Goal: Transaction & Acquisition: Purchase product/service

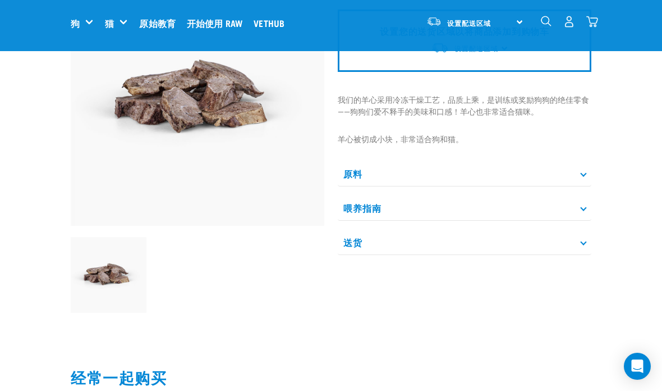
scroll to position [119, 0]
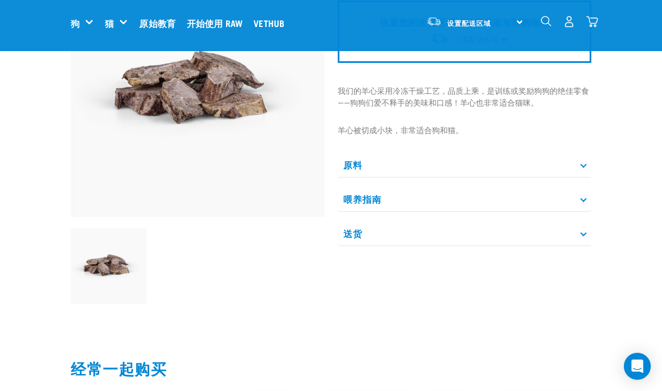
click at [576, 165] on p "原料" at bounding box center [465, 164] width 254 height 25
click at [581, 233] on p "喂养指南" at bounding box center [465, 232] width 254 height 25
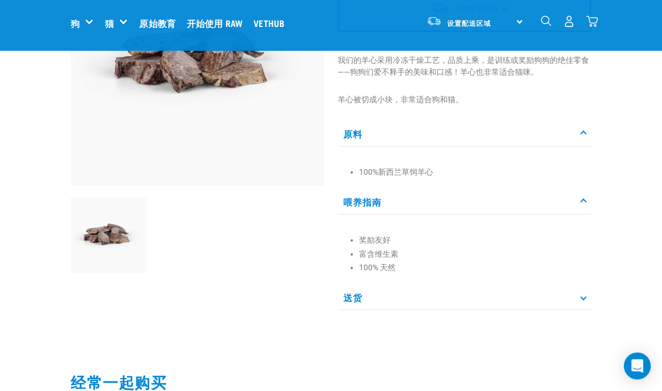
click at [580, 298] on p "送货" at bounding box center [465, 297] width 254 height 25
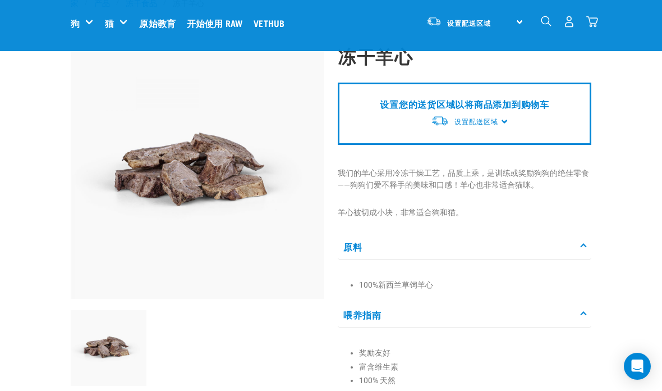
scroll to position [27, 0]
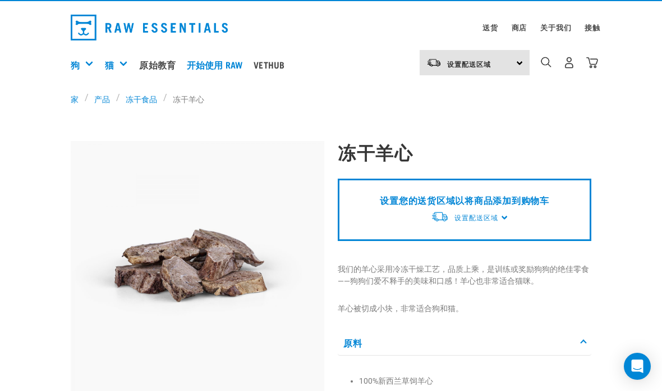
click at [490, 220] on font "设置配送区域" at bounding box center [477, 218] width 44 height 8
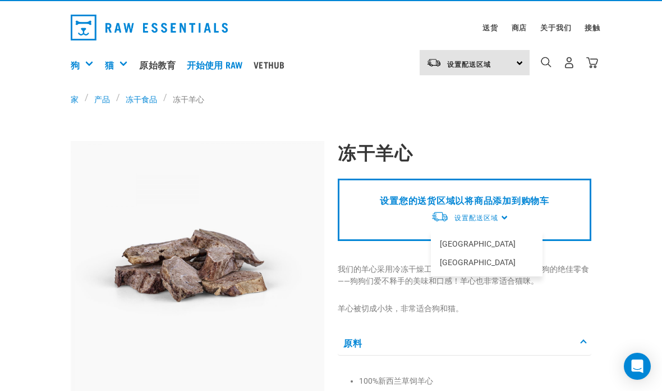
click at [452, 248] on font "[GEOGRAPHIC_DATA]" at bounding box center [478, 243] width 76 height 9
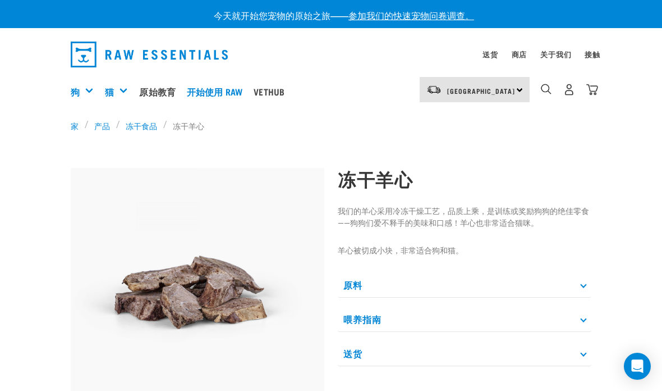
click at [516, 93] on div "北岛 North Island South Island" at bounding box center [475, 89] width 110 height 25
click at [438, 148] on font "[GEOGRAPHIC_DATA]" at bounding box center [463, 146] width 68 height 4
click at [134, 130] on font "冻干食品" at bounding box center [141, 126] width 31 height 12
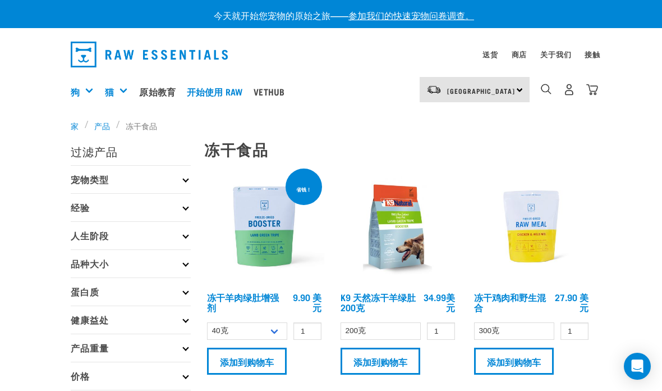
click at [0, 0] on font "零食" at bounding box center [0, 0] width 0 height 0
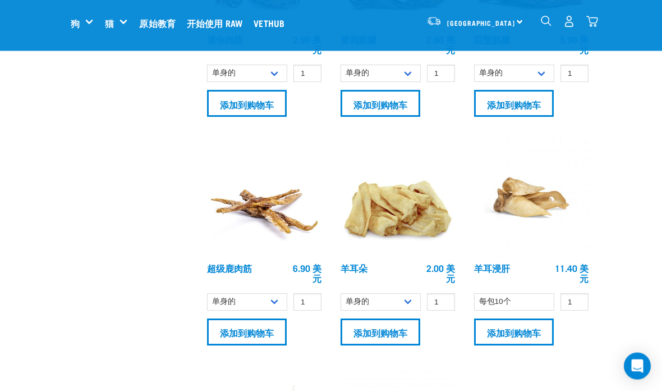
scroll to position [858, 0]
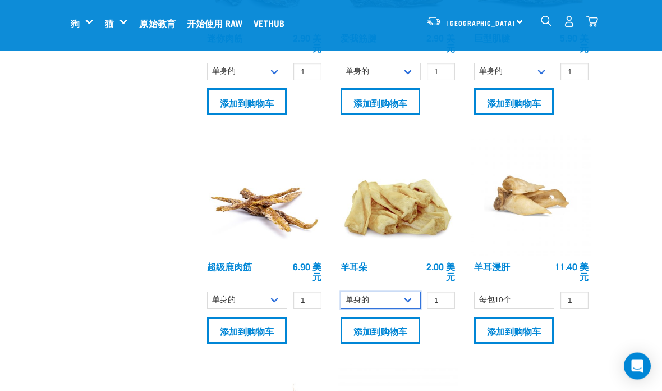
click at [403, 304] on select "单身的 每包10个" at bounding box center [381, 300] width 80 height 17
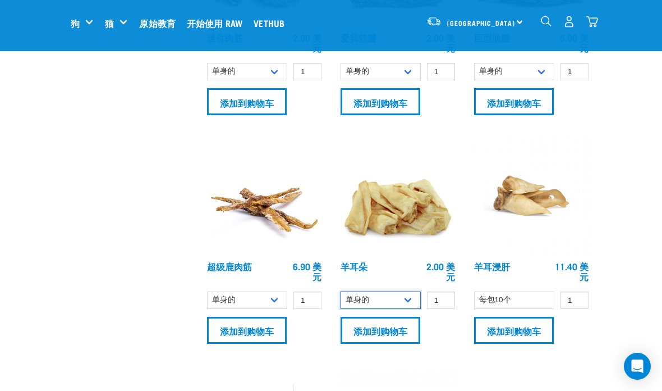
select select "800"
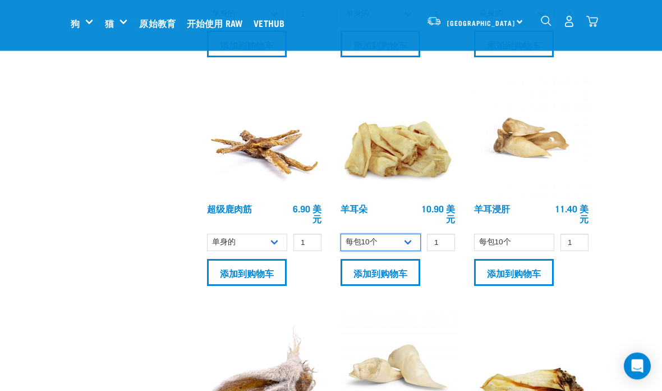
scroll to position [916, 0]
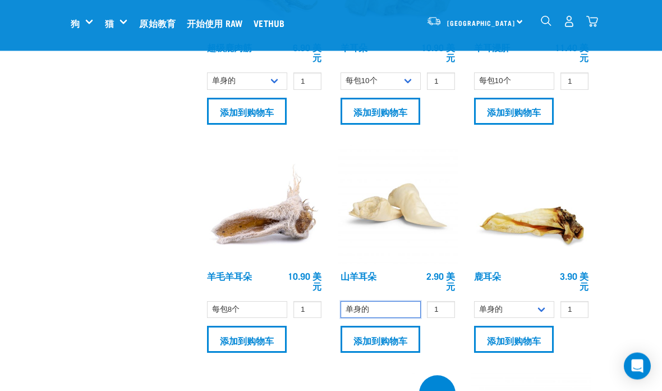
click at [400, 317] on select "单身的" at bounding box center [381, 309] width 80 height 17
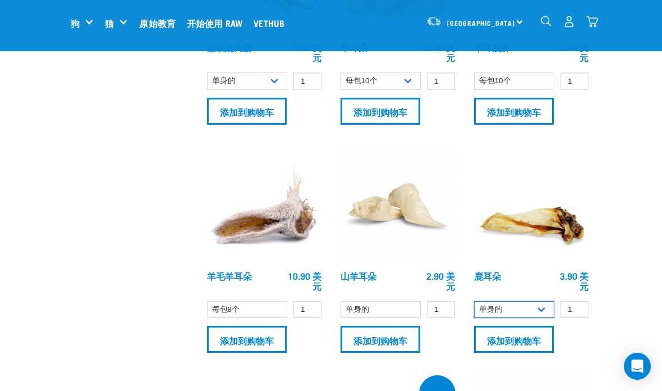
click at [538, 309] on select "单身的 每包3个" at bounding box center [514, 309] width 80 height 17
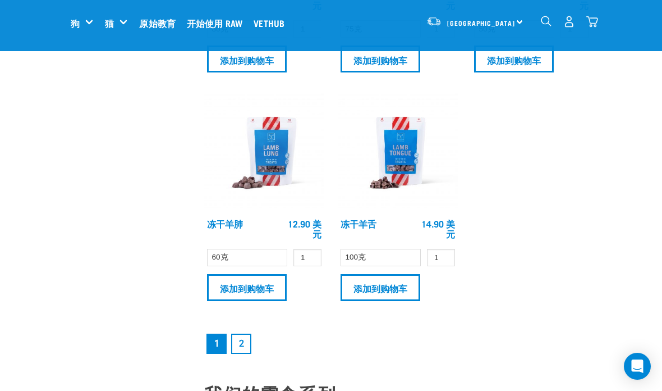
scroll to position [2272, 0]
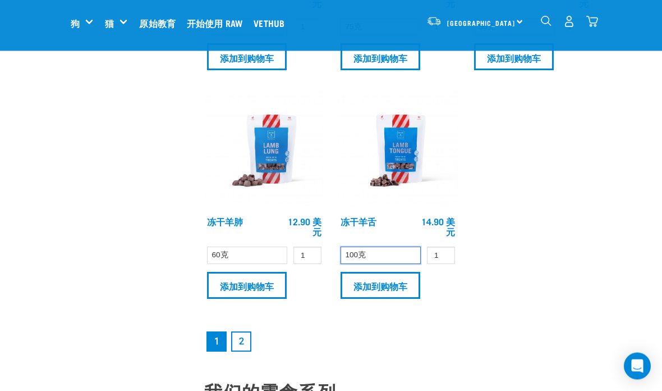
click at [398, 256] on select "100克" at bounding box center [381, 255] width 80 height 17
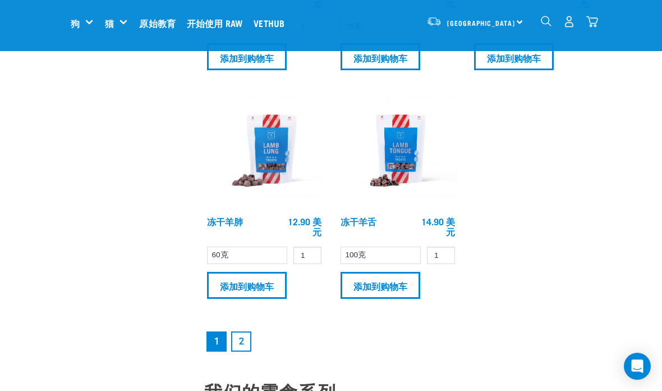
click at [250, 343] on link "2" at bounding box center [241, 341] width 20 height 20
click at [516, 29] on div "南岛 North Island South Island" at bounding box center [475, 21] width 110 height 25
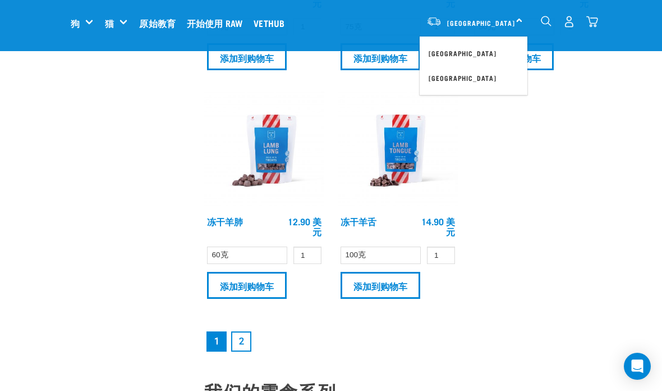
click at [515, 21] on div "南岛 North Island South Island" at bounding box center [475, 21] width 110 height 25
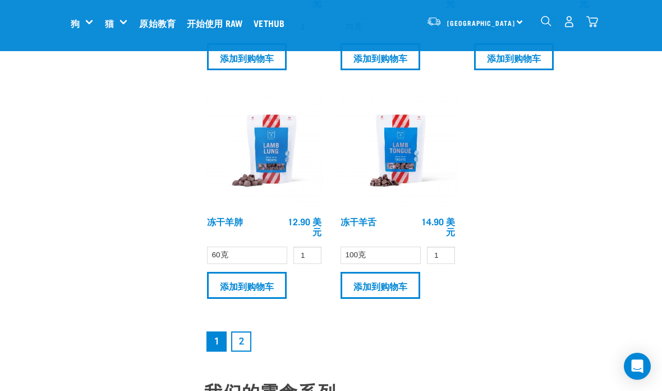
click at [516, 17] on div "南岛 North Island South Island" at bounding box center [475, 21] width 110 height 25
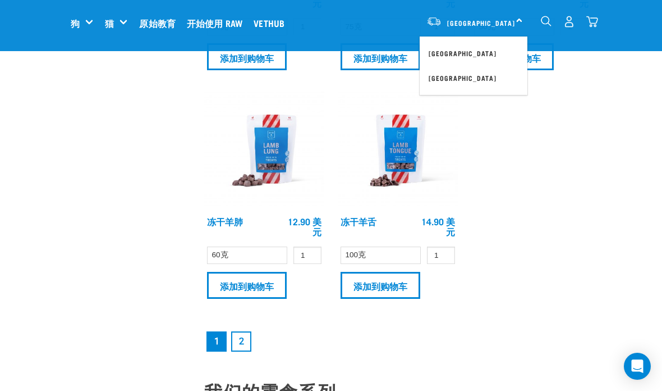
click at [506, 25] on div "南岛 North Island South Island" at bounding box center [475, 21] width 110 height 25
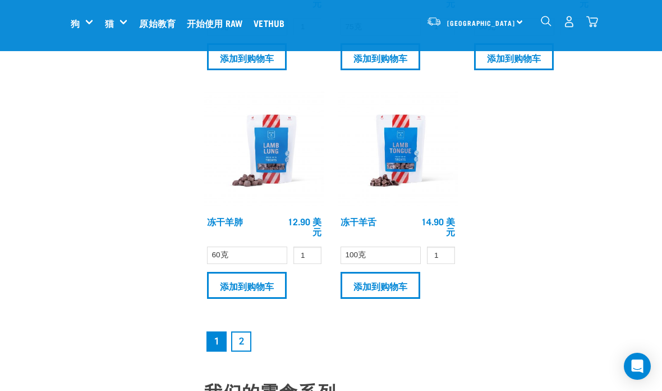
click at [517, 30] on div "南岛 North Island South Island" at bounding box center [475, 21] width 110 height 25
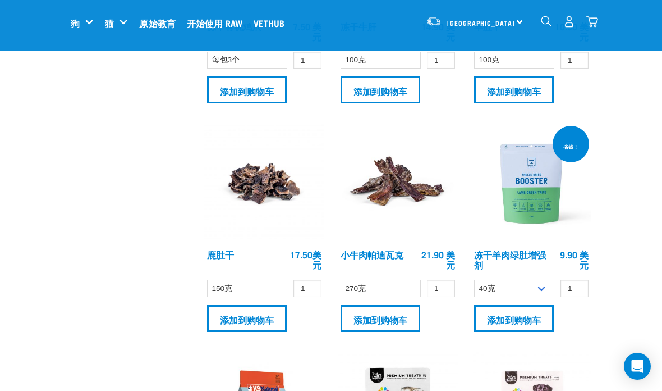
scroll to position [1102, 0]
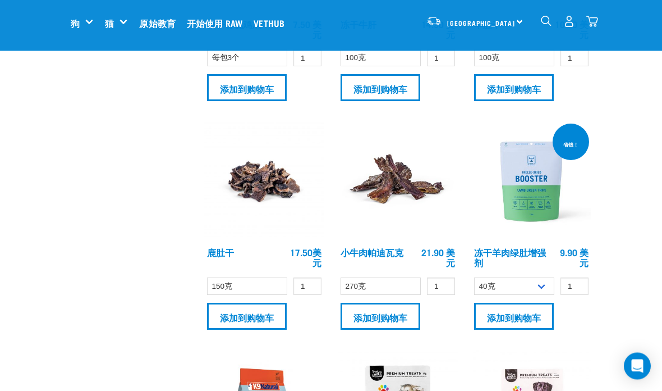
click at [263, 182] on img at bounding box center [264, 182] width 120 height 120
click at [218, 195] on img at bounding box center [264, 182] width 120 height 120
click at [268, 148] on img at bounding box center [264, 182] width 120 height 120
